Goal: Information Seeking & Learning: Learn about a topic

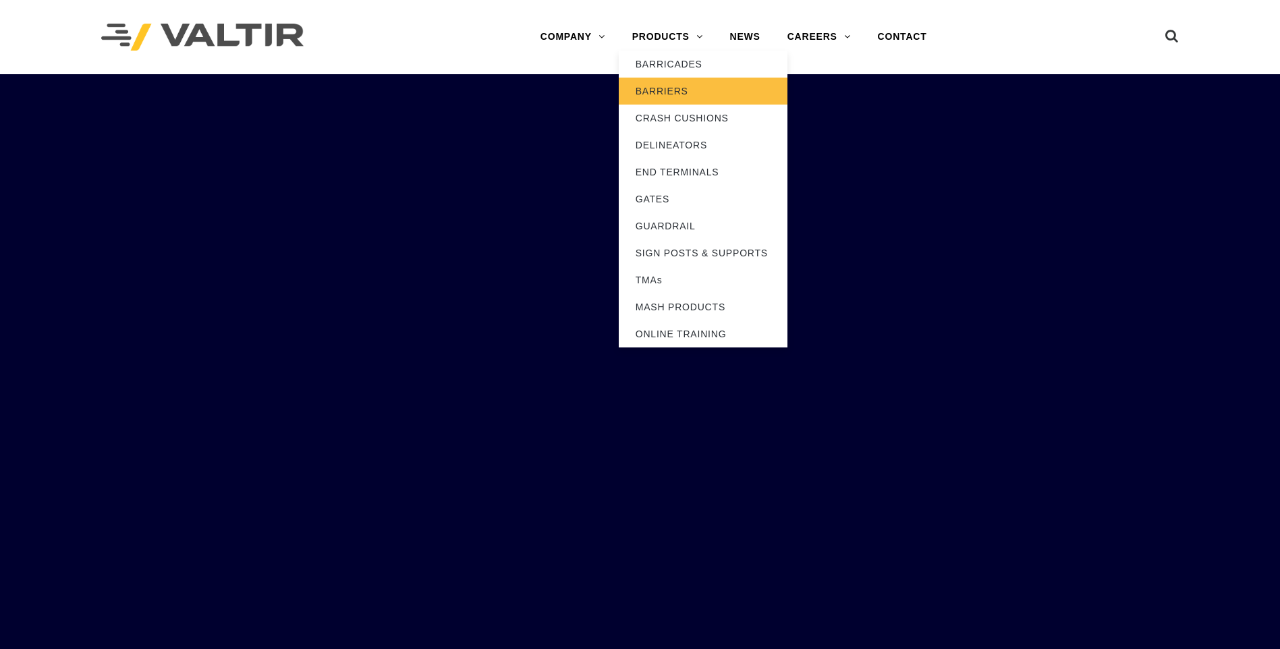
click at [685, 92] on link "BARRIERS" at bounding box center [703, 91] width 169 height 27
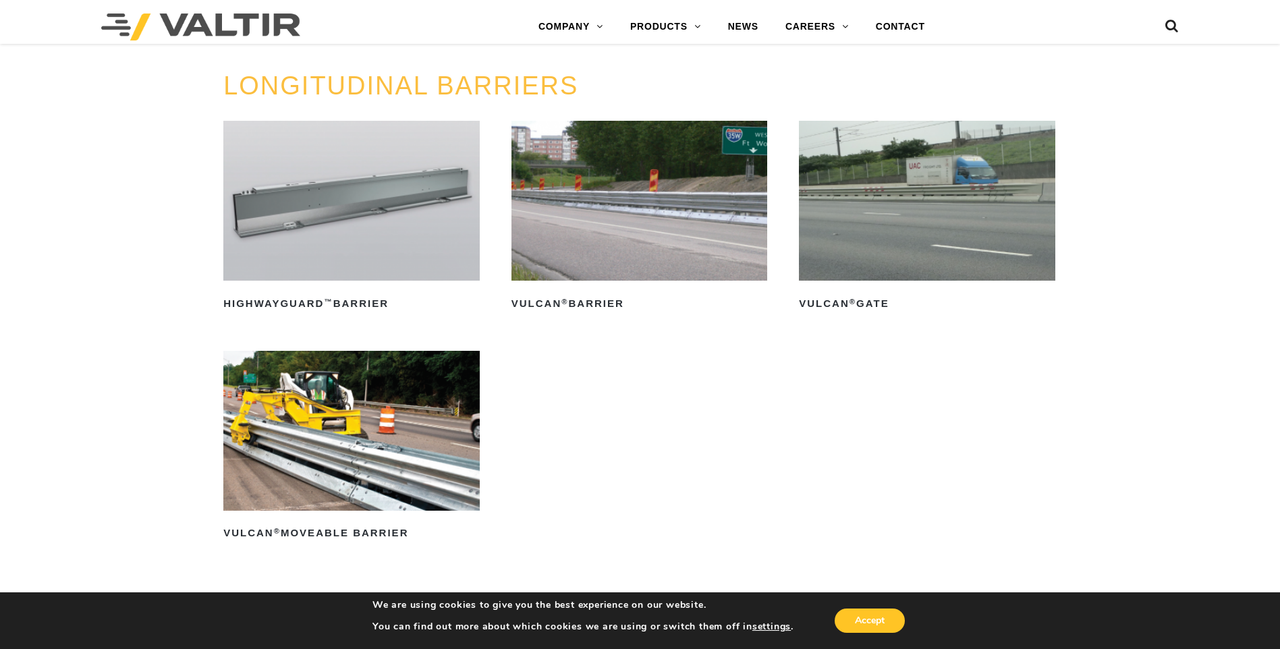
scroll to position [1484, 0]
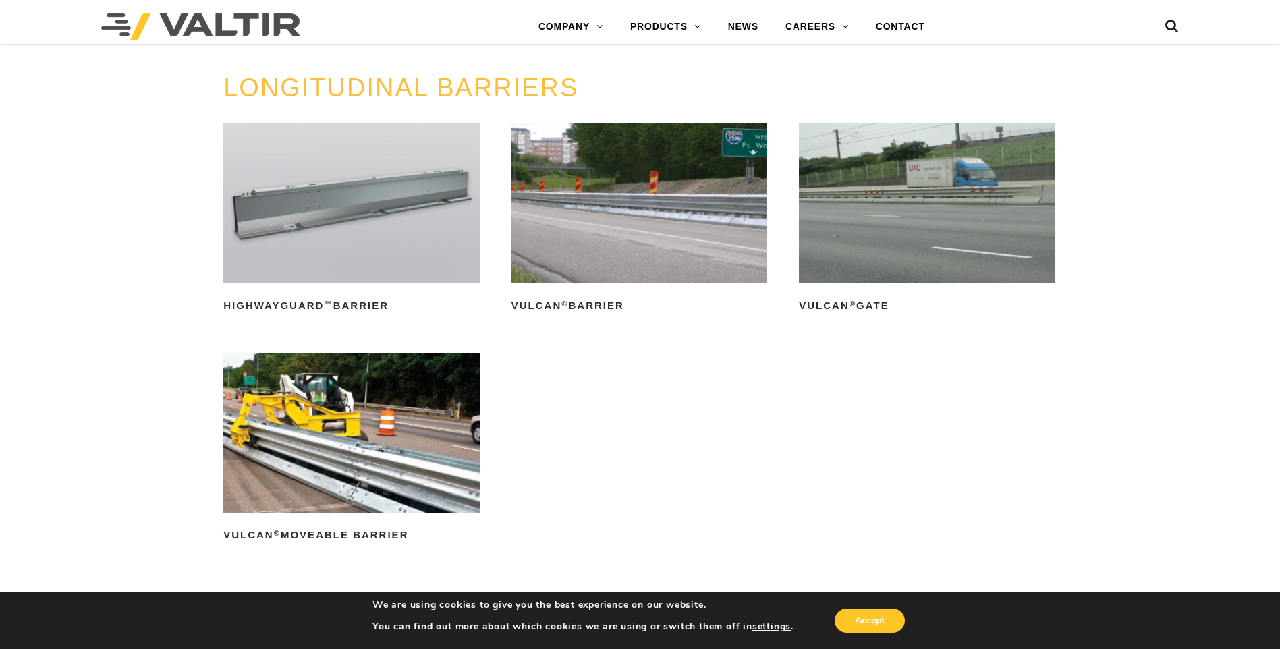
click at [676, 201] on img at bounding box center [639, 203] width 256 height 160
click at [926, 195] on img at bounding box center [927, 203] width 256 height 160
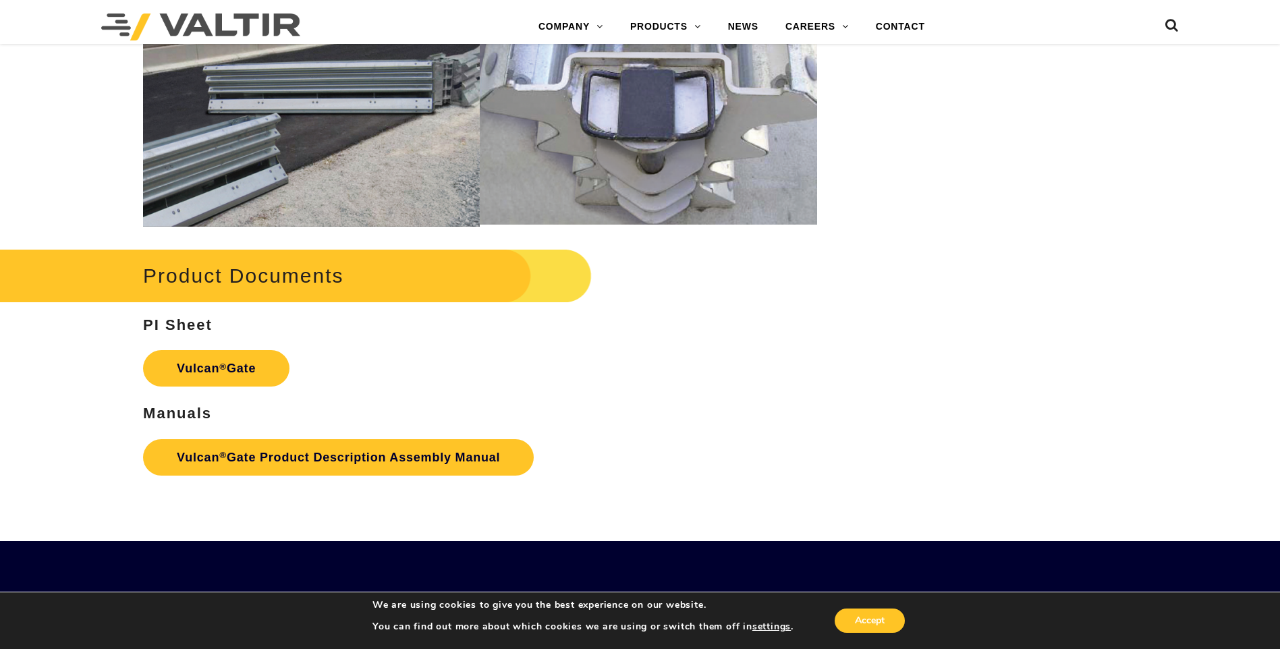
scroll to position [1687, 0]
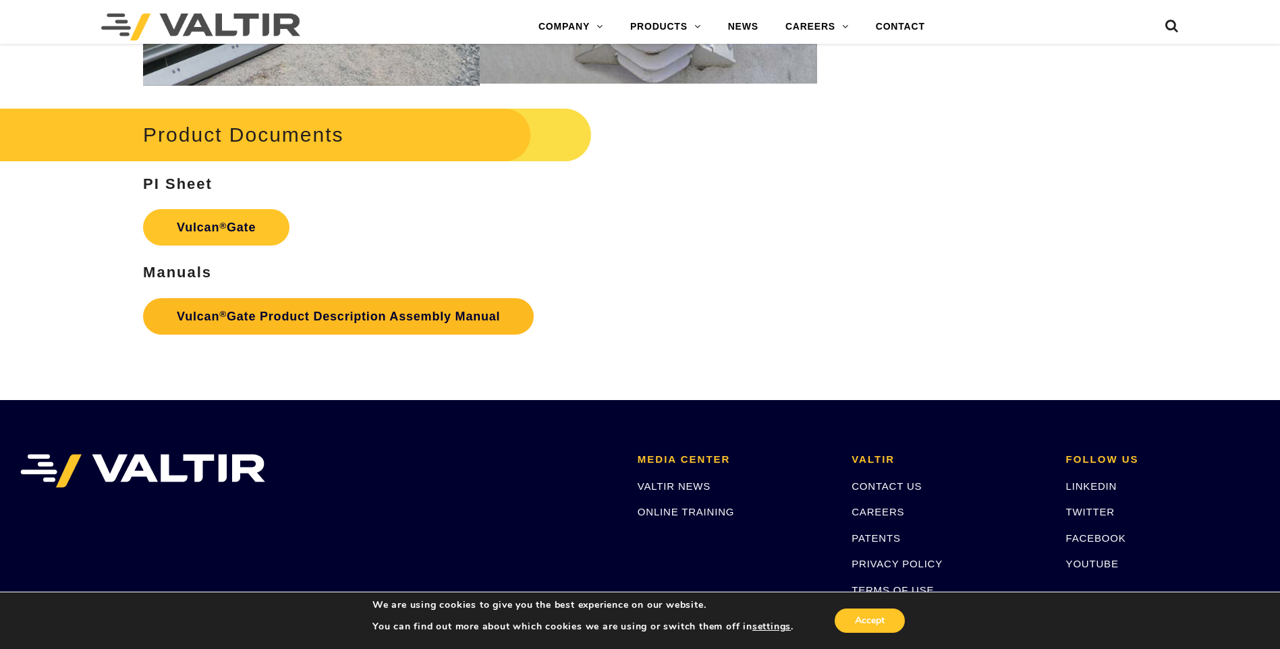
click at [316, 309] on link "Vulcan ® Gate Product Description Assembly Manual" at bounding box center [338, 316] width 391 height 36
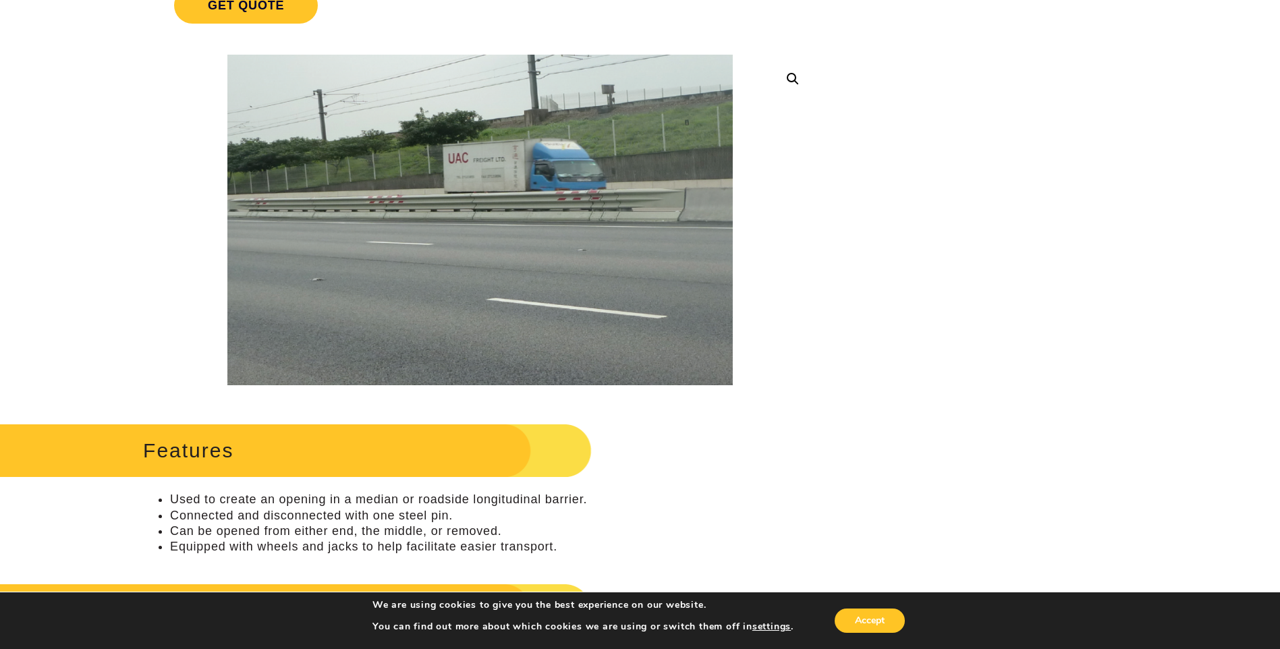
scroll to position [0, 0]
